Goal: Task Accomplishment & Management: Use online tool/utility

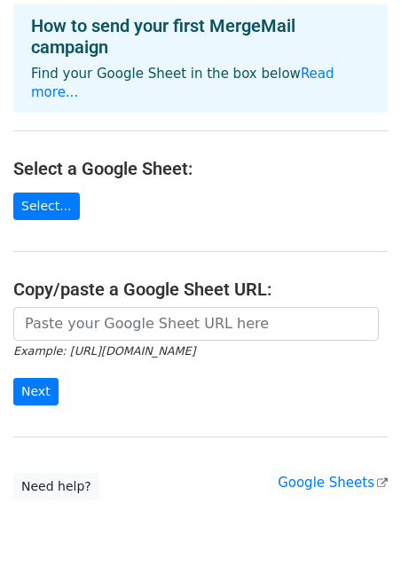
scroll to position [76, 0]
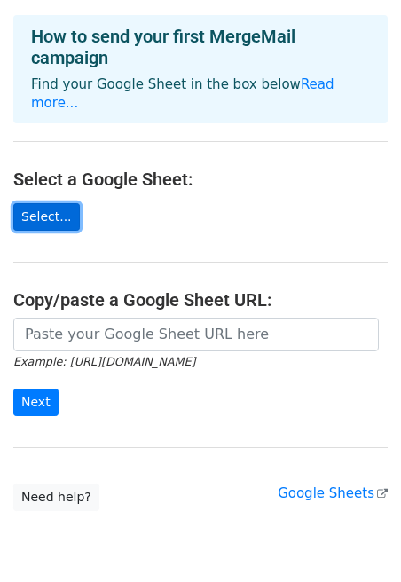
click at [45, 203] on link "Select..." at bounding box center [46, 217] width 67 height 28
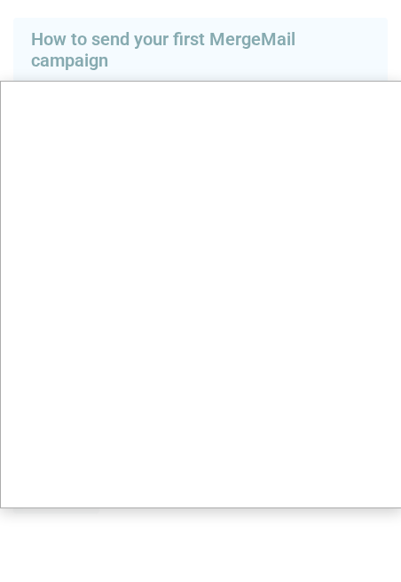
scroll to position [0, 0]
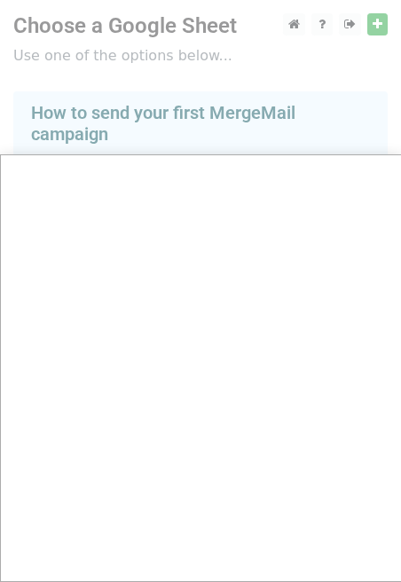
click at [380, 26] on div at bounding box center [200, 355] width 401 height 711
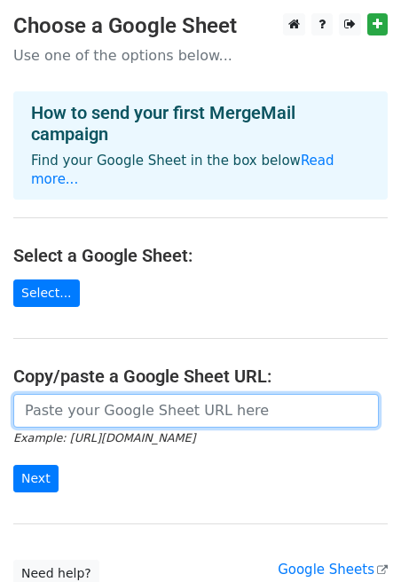
paste input "[URL][DOMAIN_NAME]"
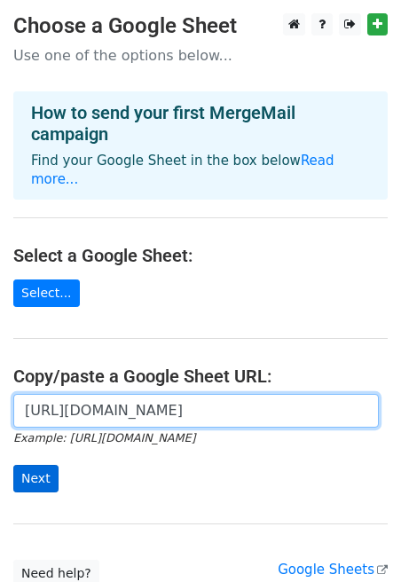
type input "[URL][DOMAIN_NAME]"
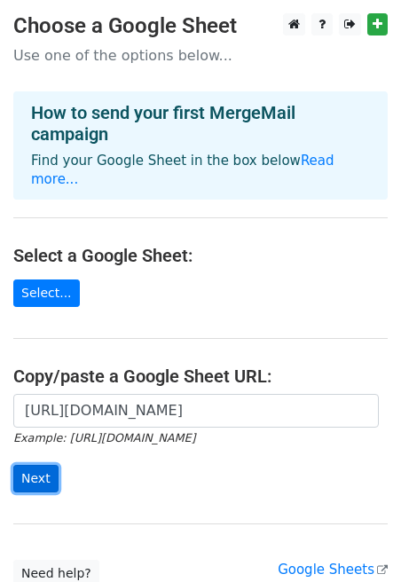
click at [35, 465] on input "Next" at bounding box center [35, 479] width 45 height 28
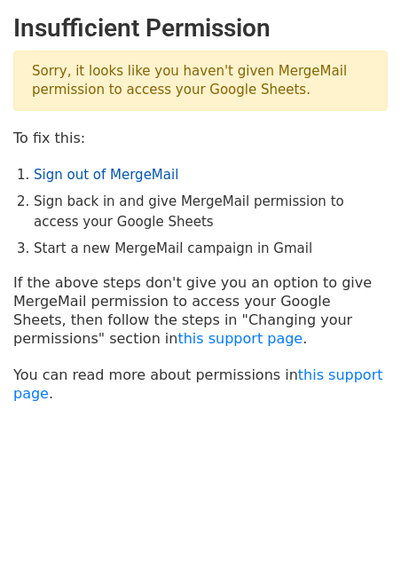
click at [124, 175] on link "Sign out of MergeMail" at bounding box center [106, 175] width 145 height 16
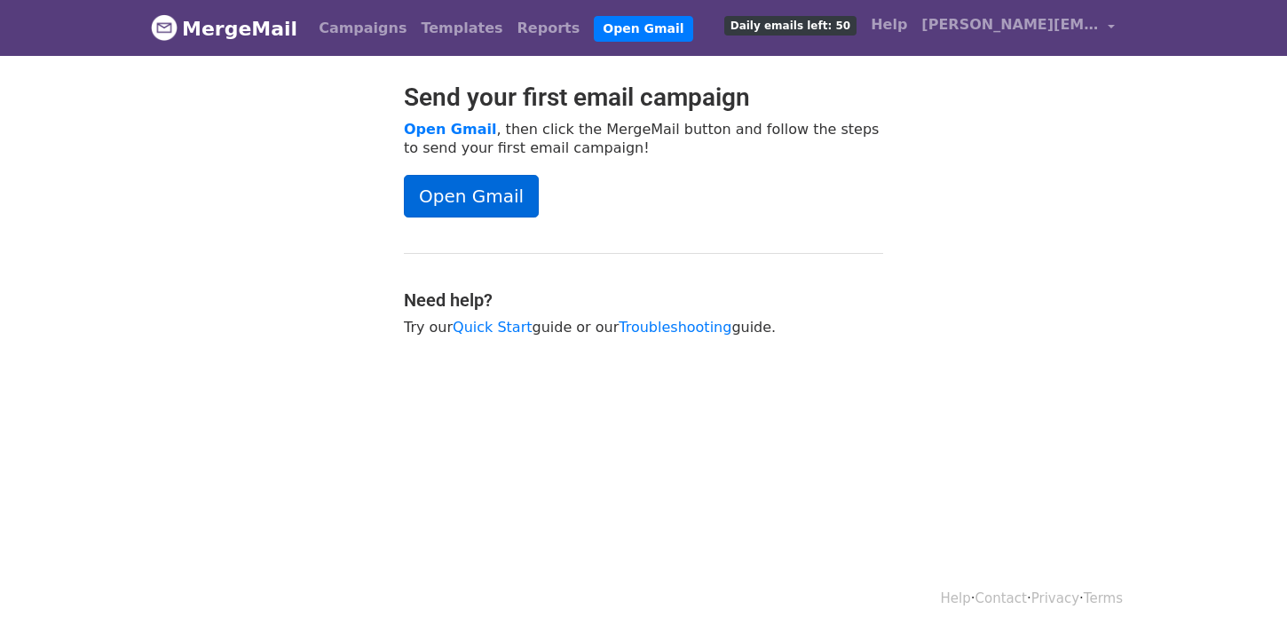
click at [439, 189] on link "Open Gmail" at bounding box center [471, 196] width 135 height 43
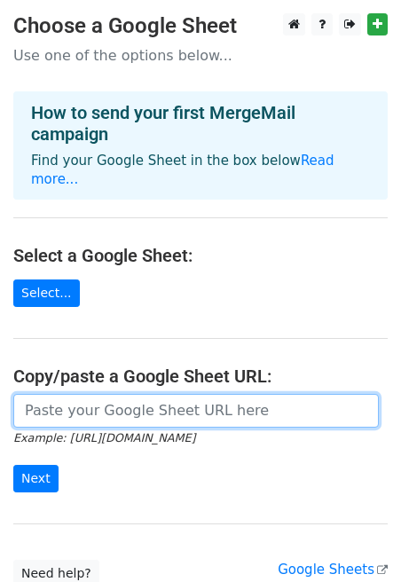
paste input "https://docs.google.com/spreadsheets/d/1RqJ4FzWdLxWRLgHsILEmBQQnS1xLOz-v/edit?u…"
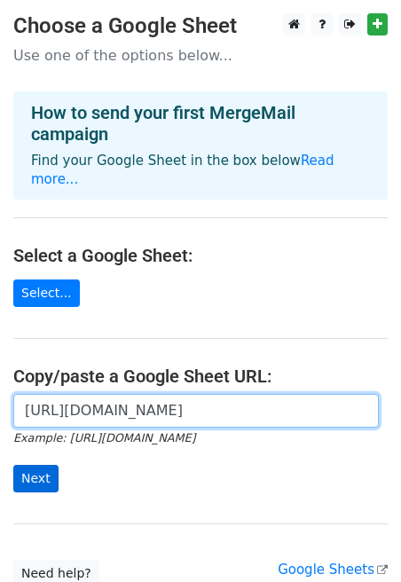
type input "https://docs.google.com/spreadsheets/d/1RqJ4FzWdLxWRLgHsILEmBQQnS1xLOz-v/edit?u…"
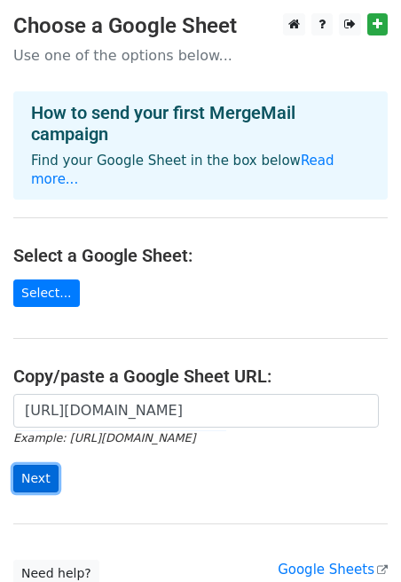
scroll to position [0, 0]
click at [27, 465] on input "Next" at bounding box center [35, 479] width 45 height 28
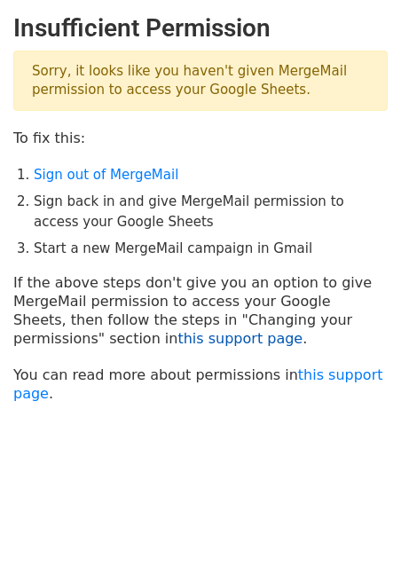
click at [177, 337] on link "this support page" at bounding box center [239, 338] width 125 height 17
